Goal: Find contact information: Obtain details needed to contact an individual or organization

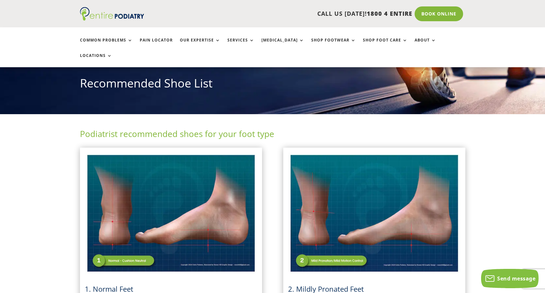
scroll to position [82, 0]
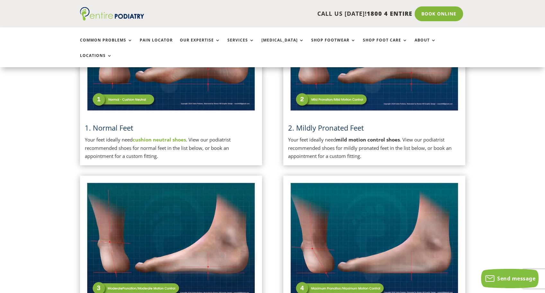
click at [398, 136] on p "Your feet ideally need mild motion control shoes . View our podiatrist recommen…" at bounding box center [374, 148] width 173 height 25
click at [368, 75] on img at bounding box center [374, 52] width 173 height 122
click at [347, 85] on img at bounding box center [374, 52] width 173 height 122
click at [363, 136] on p "Your feet ideally need mild motion control shoes . View our podiatrist recommen…" at bounding box center [374, 148] width 173 height 25
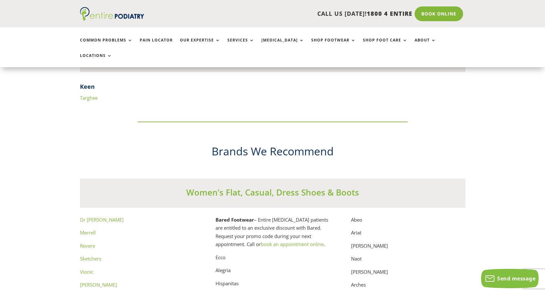
scroll to position [3199, 0]
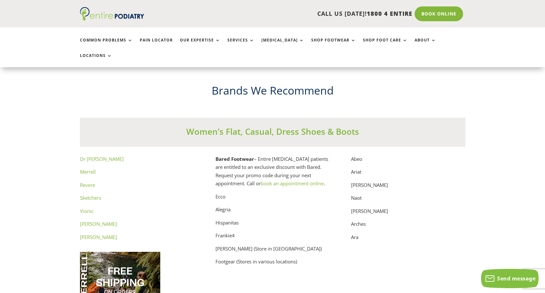
click at [181, 207] on p "Vionic" at bounding box center [137, 213] width 114 height 13
drag, startPoint x: 100, startPoint y: 223, endPoint x: 450, endPoint y: 0, distance: 414.8
